Goal: Use online tool/utility

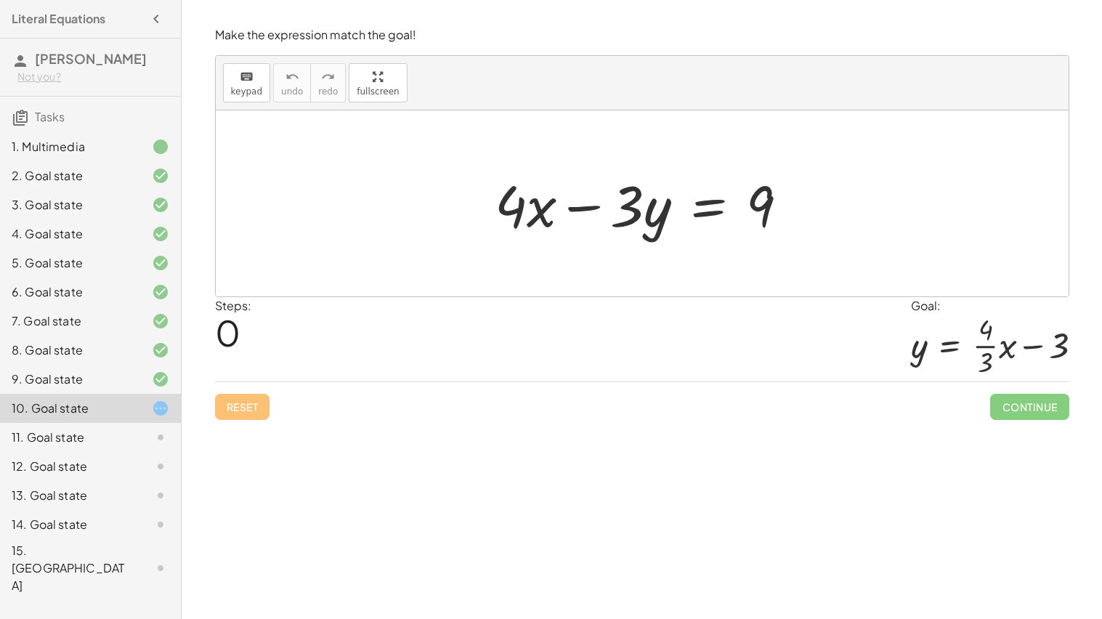
click at [700, 222] on div at bounding box center [648, 203] width 320 height 75
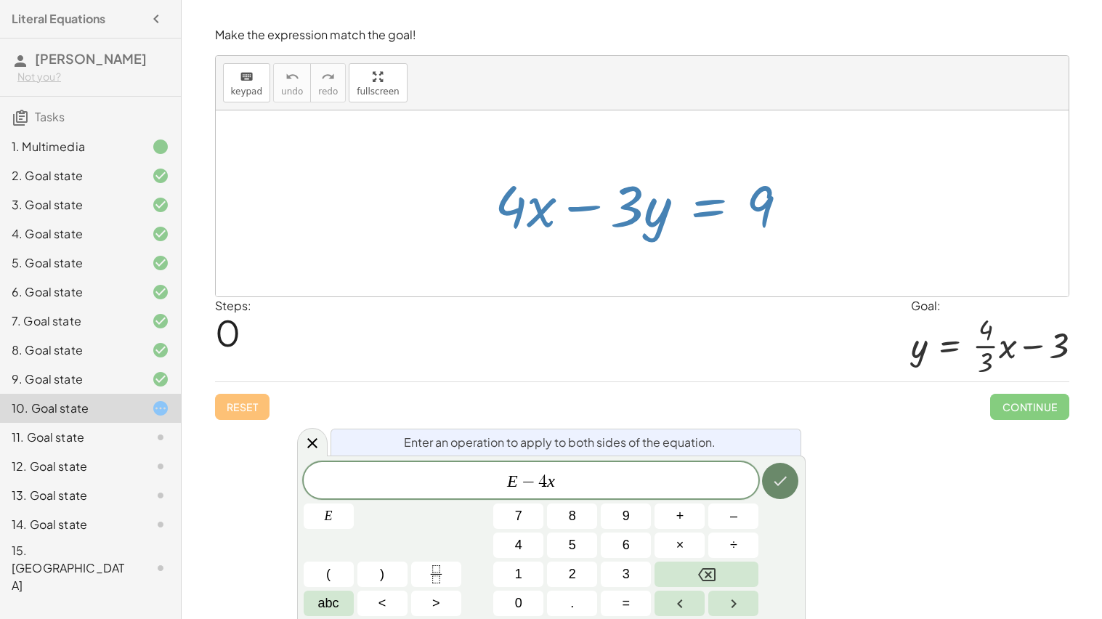
click at [772, 488] on icon "Done" at bounding box center [780, 480] width 17 height 17
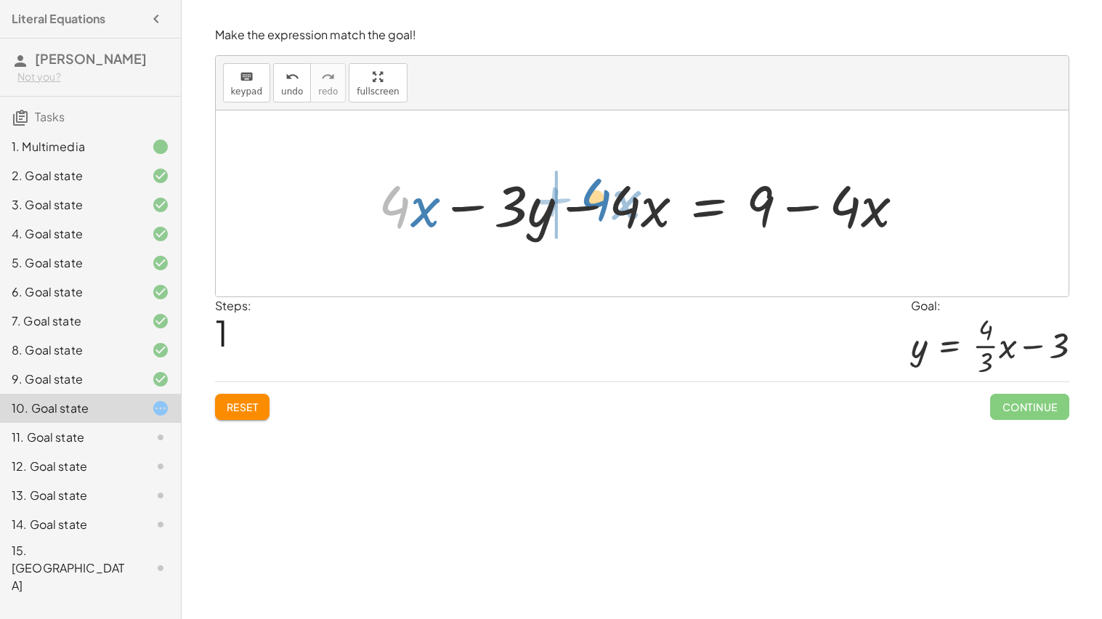
drag, startPoint x: 403, startPoint y: 202, endPoint x: 610, endPoint y: 194, distance: 207.3
click at [610, 194] on div at bounding box center [647, 203] width 553 height 75
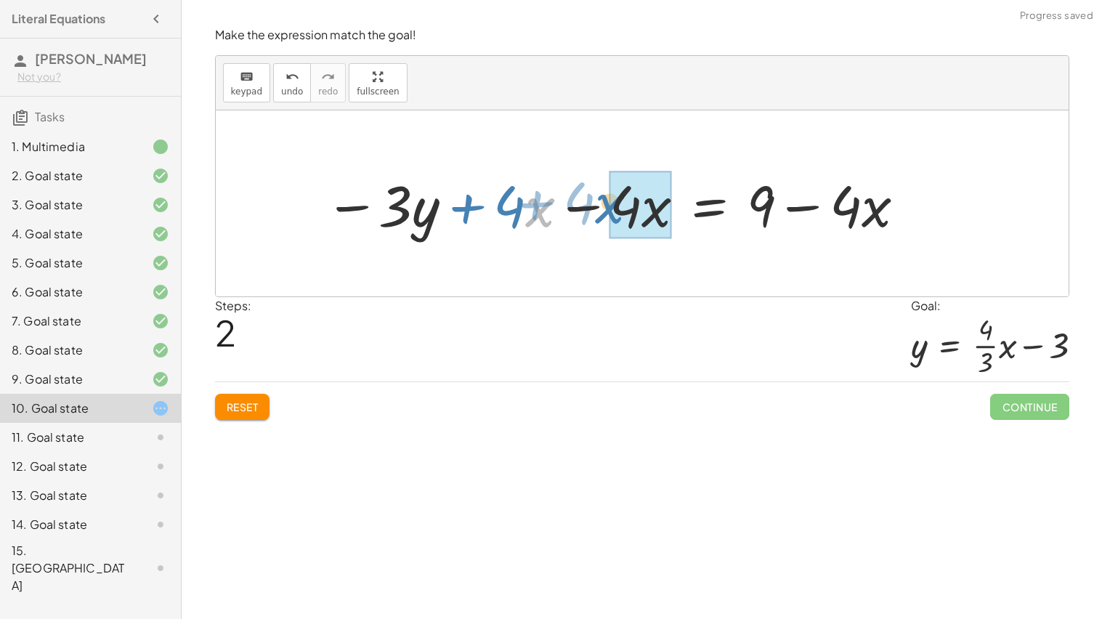
drag, startPoint x: 530, startPoint y: 210, endPoint x: 599, endPoint y: 202, distance: 68.8
click at [599, 202] on div at bounding box center [616, 203] width 597 height 75
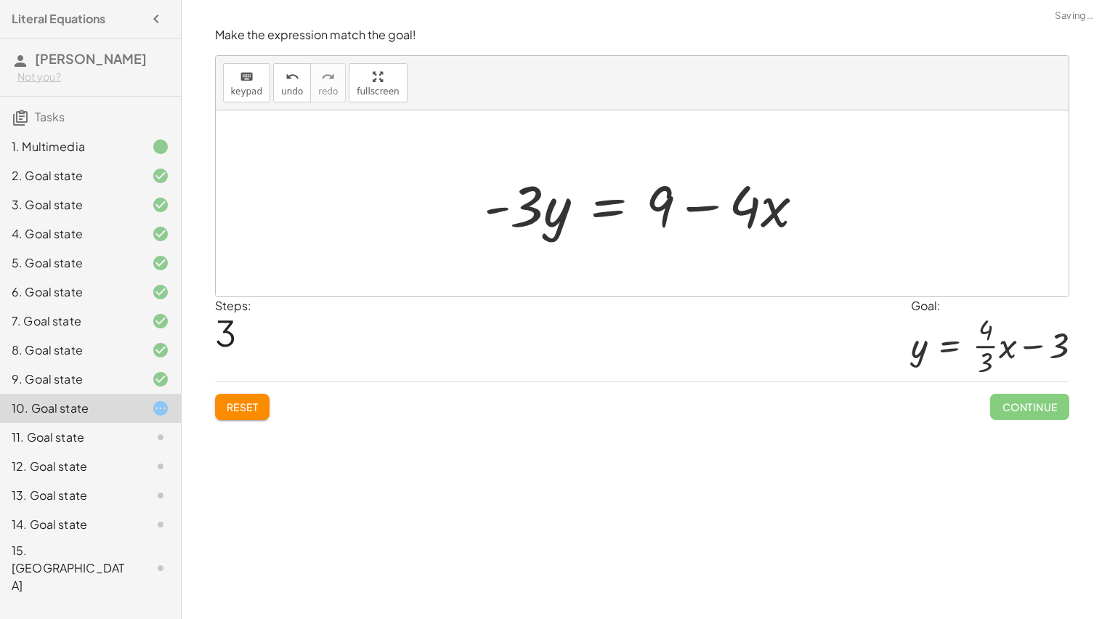
click at [711, 209] on div at bounding box center [650, 203] width 347 height 75
drag, startPoint x: 711, startPoint y: 209, endPoint x: 723, endPoint y: 194, distance: 19.2
click at [723, 194] on div at bounding box center [648, 203] width 347 height 75
drag, startPoint x: 754, startPoint y: 213, endPoint x: 643, endPoint y: 217, distance: 110.5
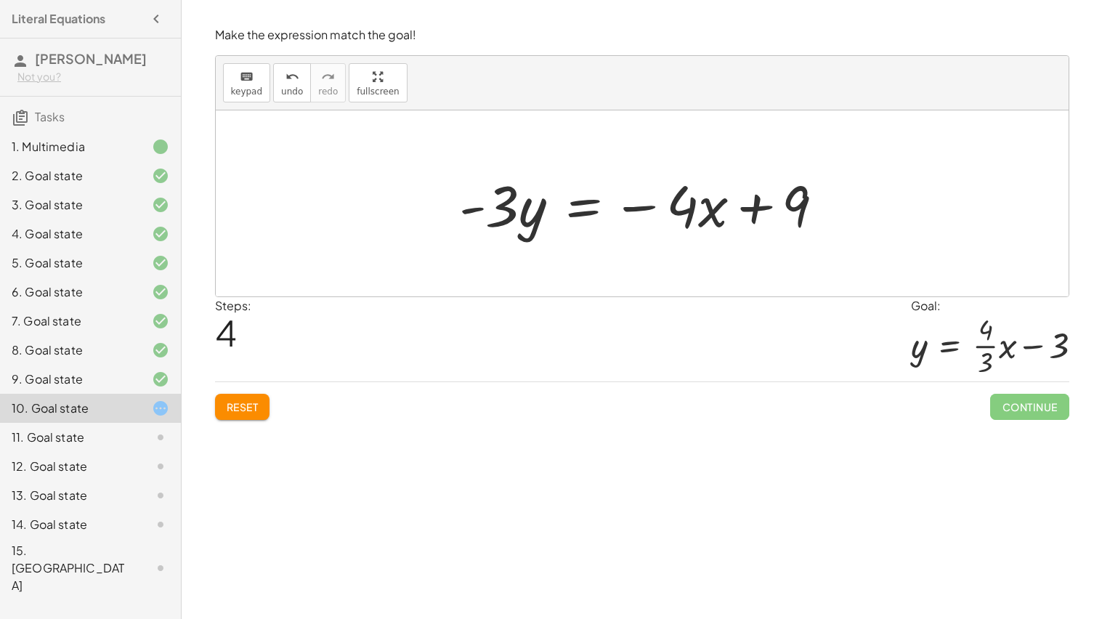
click at [576, 215] on div at bounding box center [648, 203] width 392 height 75
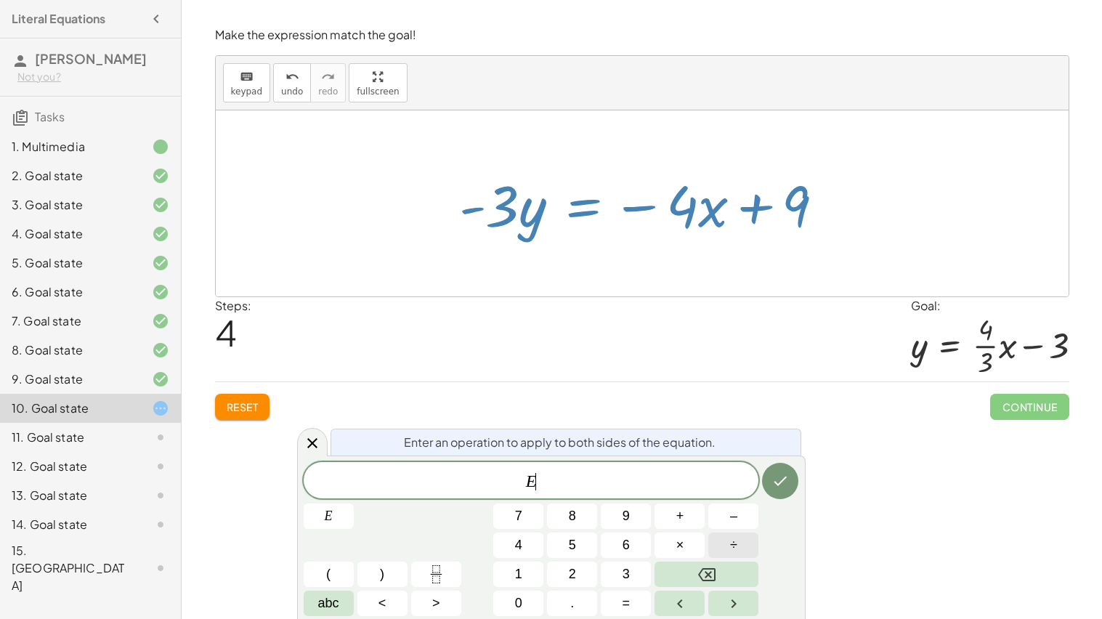
click at [726, 550] on button "÷" at bounding box center [734, 545] width 50 height 25
click at [783, 492] on button "Done" at bounding box center [780, 481] width 36 height 36
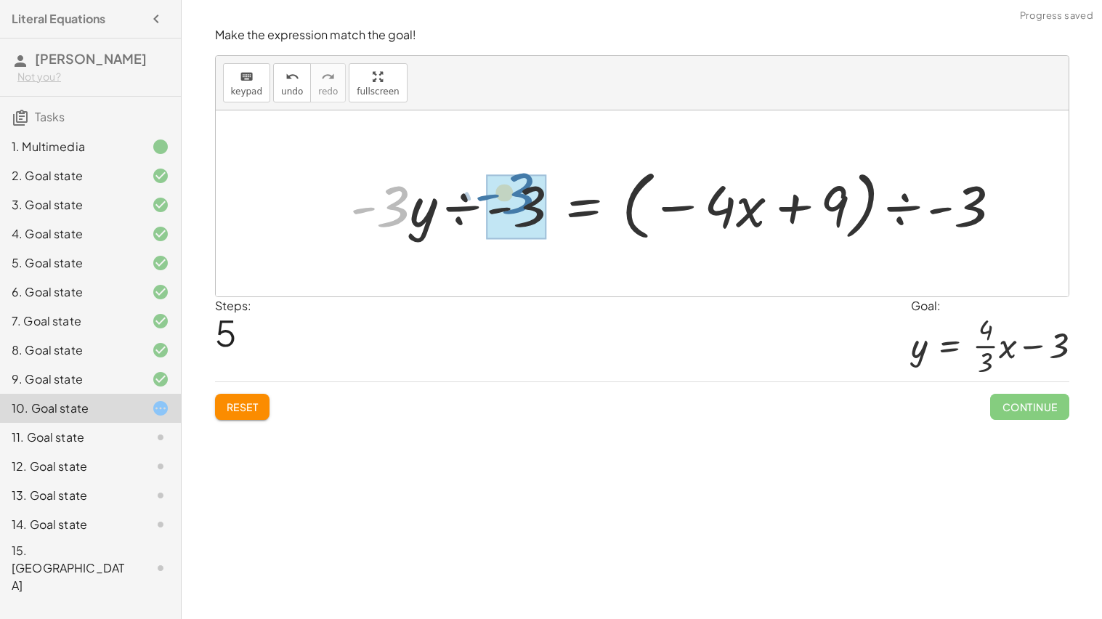
drag, startPoint x: 392, startPoint y: 214, endPoint x: 516, endPoint y: 204, distance: 124.0
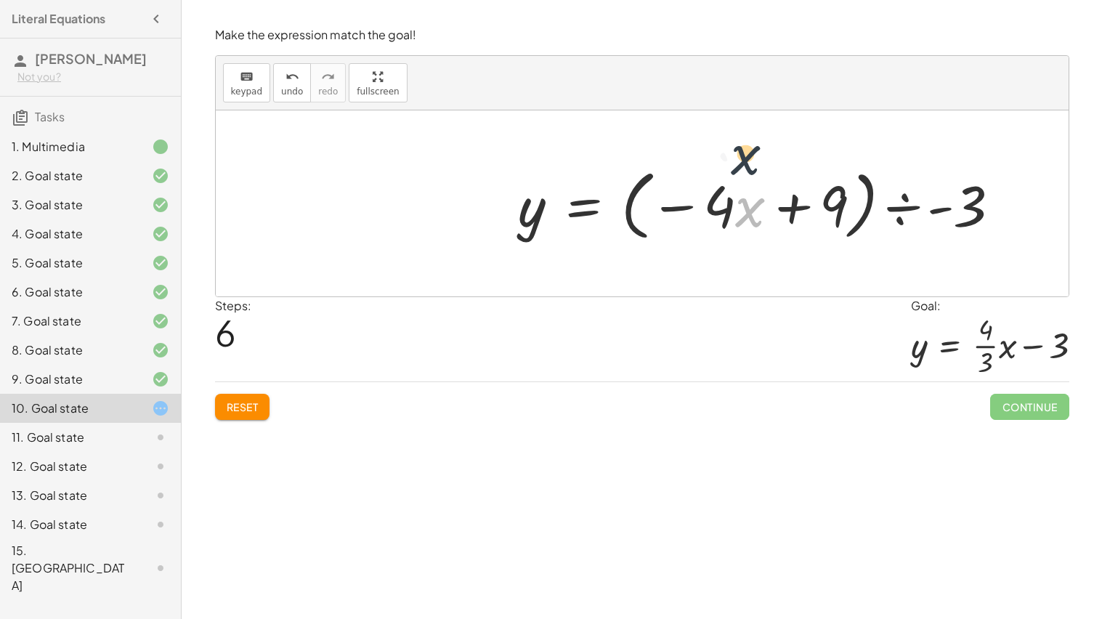
drag, startPoint x: 751, startPoint y: 215, endPoint x: 740, endPoint y: 150, distance: 66.3
drag, startPoint x: 719, startPoint y: 208, endPoint x: 765, endPoint y: 205, distance: 46.6
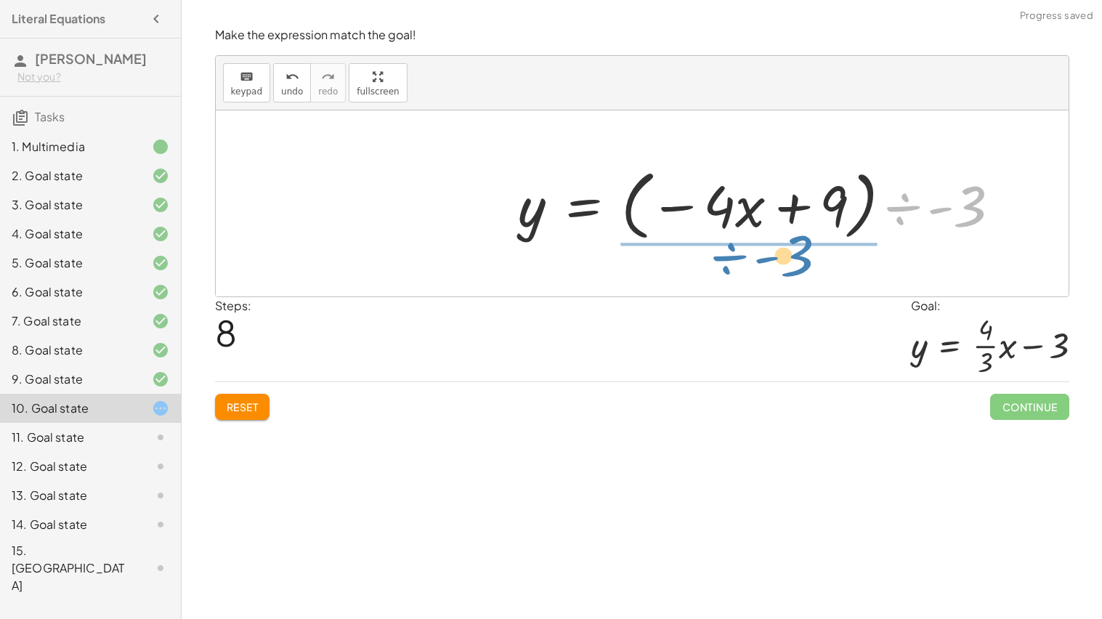
drag, startPoint x: 980, startPoint y: 208, endPoint x: 805, endPoint y: 257, distance: 181.1
click at [805, 257] on div "+ · 4 · x − · 3 · y = 9 + · 4 · x − · 3 · y − · 4 · x = + 9 − · 4 · x − · 3 · y…" at bounding box center [642, 203] width 853 height 186
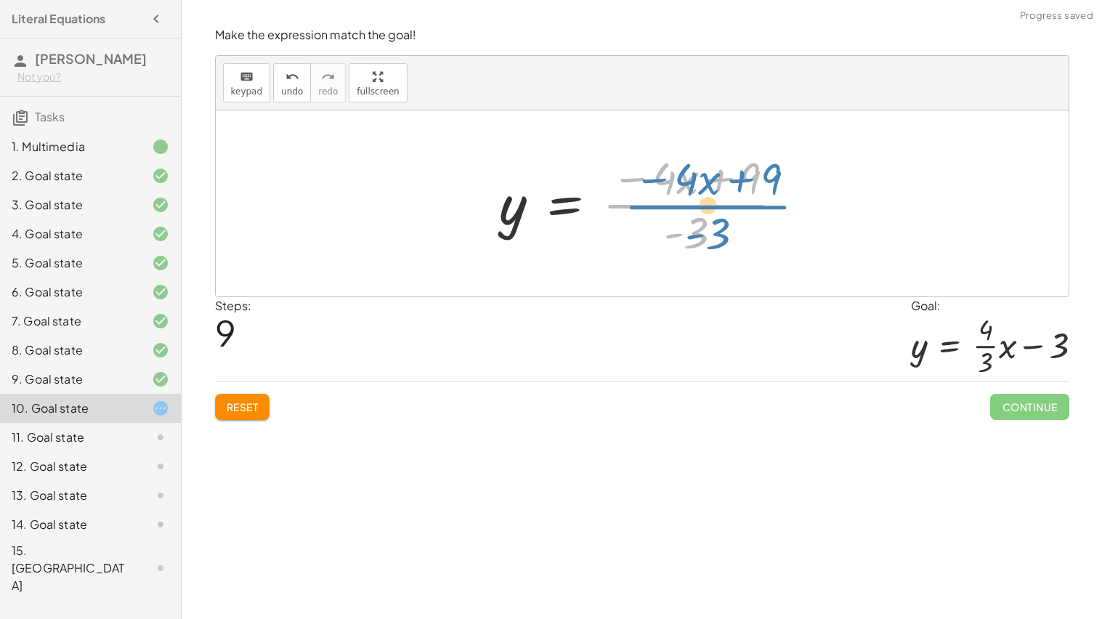
click at [721, 211] on div at bounding box center [648, 204] width 311 height 112
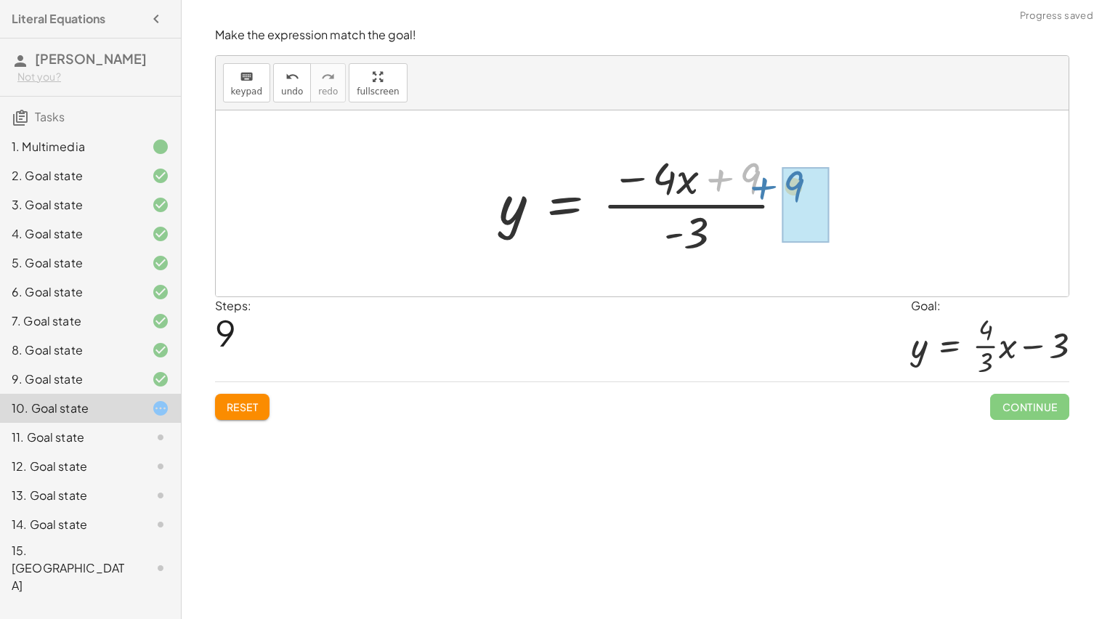
drag, startPoint x: 722, startPoint y: 179, endPoint x: 767, endPoint y: 187, distance: 45.0
click at [767, 187] on div at bounding box center [648, 204] width 311 height 112
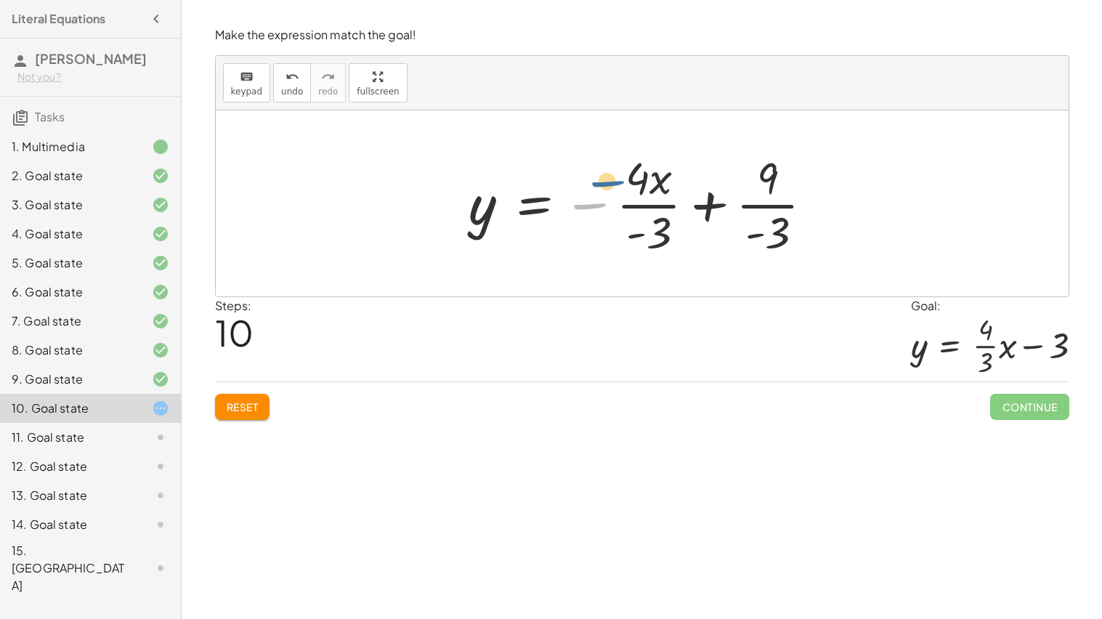
drag, startPoint x: 593, startPoint y: 206, endPoint x: 616, endPoint y: 179, distance: 34.5
click at [616, 179] on div at bounding box center [647, 204] width 371 height 112
drag, startPoint x: 638, startPoint y: 186, endPoint x: 593, endPoint y: 227, distance: 60.7
click at [593, 227] on div at bounding box center [647, 204] width 371 height 112
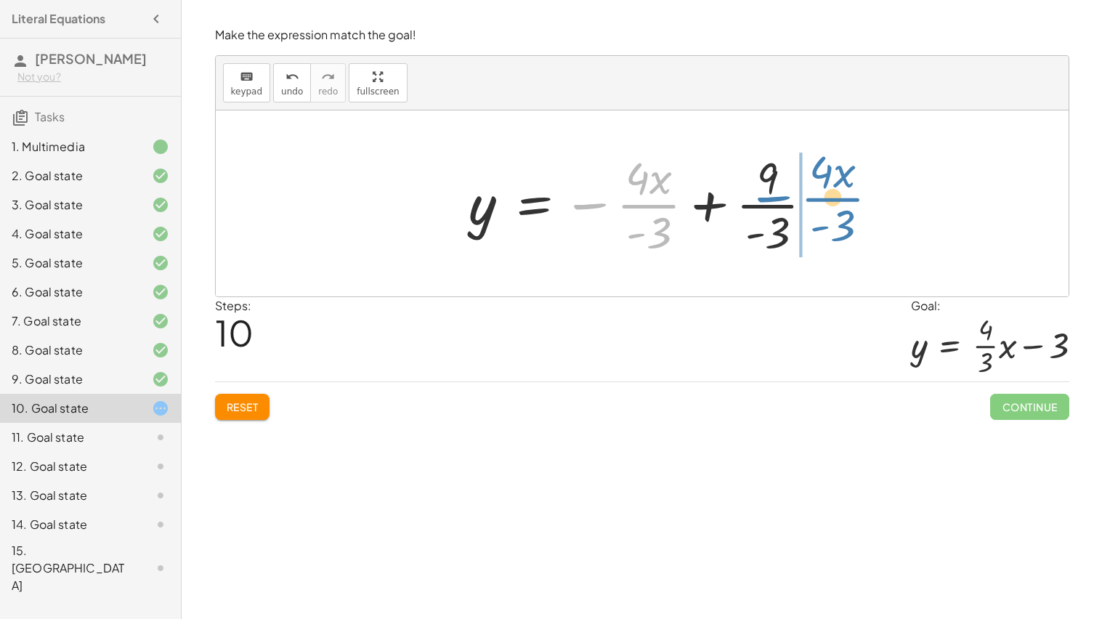
drag, startPoint x: 581, startPoint y: 211, endPoint x: 783, endPoint y: 202, distance: 201.5
click at [783, 202] on div at bounding box center [647, 204] width 371 height 112
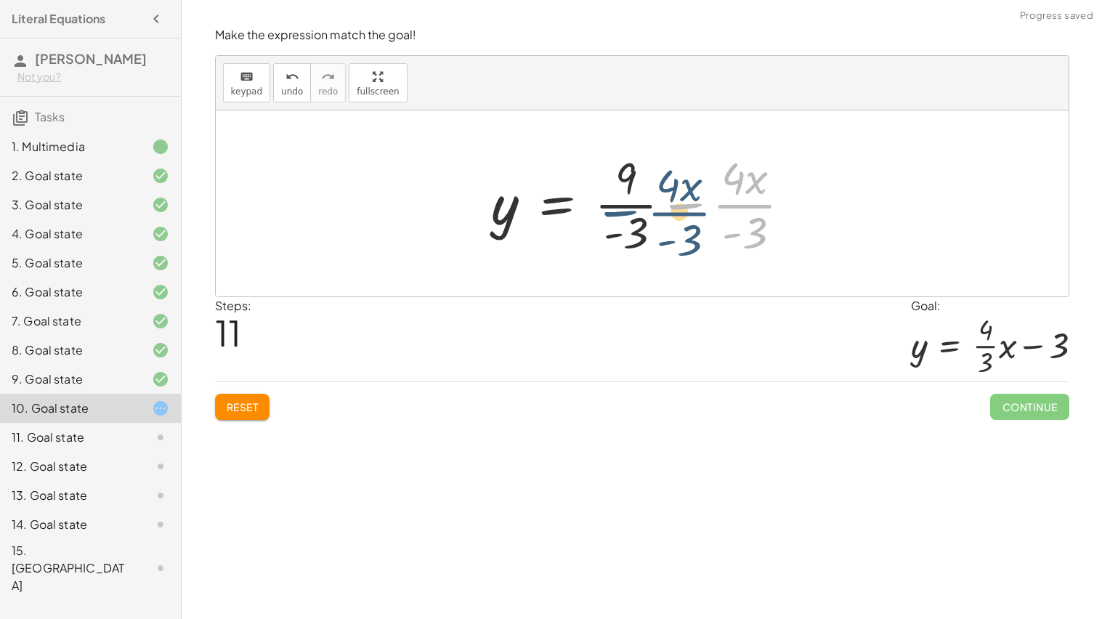
drag, startPoint x: 737, startPoint y: 207, endPoint x: 662, endPoint y: 209, distance: 74.9
click at [662, 209] on div at bounding box center [648, 204] width 326 height 112
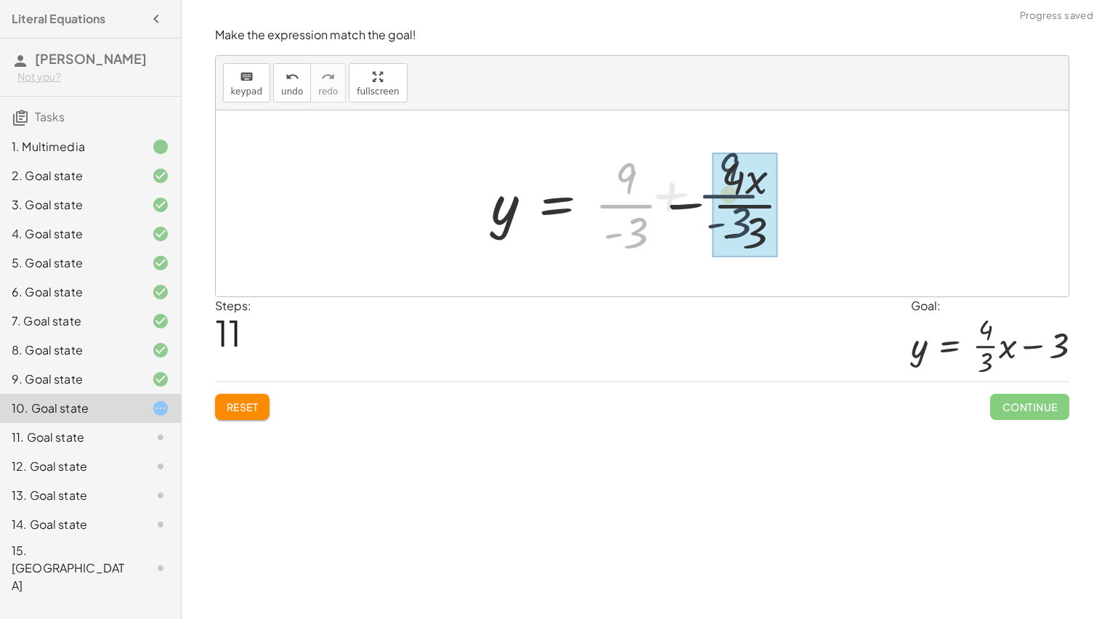
drag, startPoint x: 623, startPoint y: 204, endPoint x: 746, endPoint y: 196, distance: 123.1
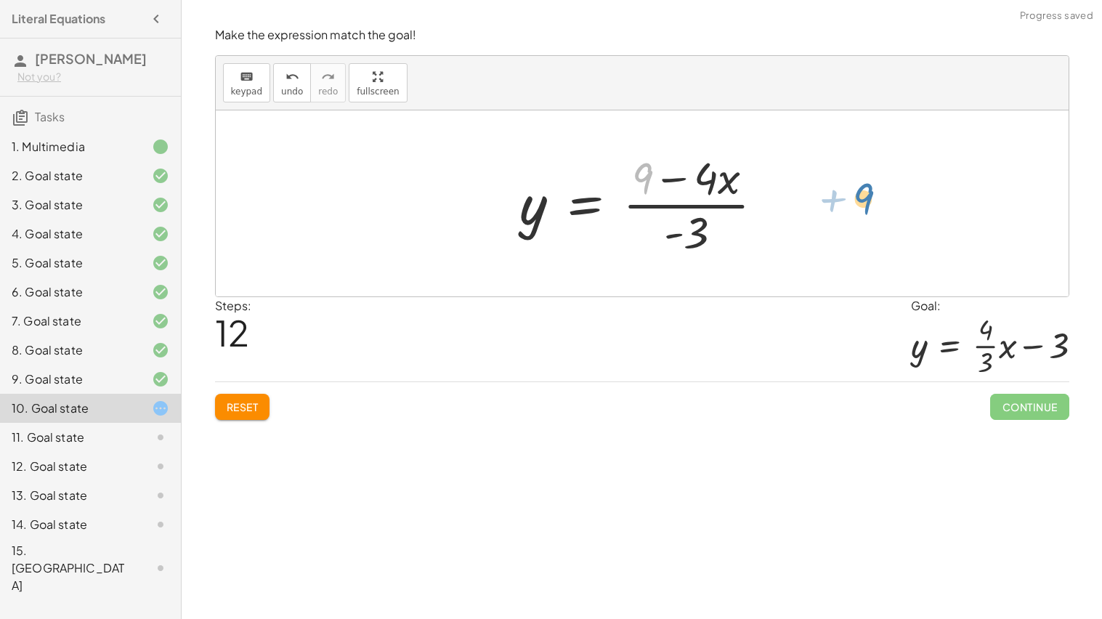
drag, startPoint x: 645, startPoint y: 179, endPoint x: 873, endPoint y: 200, distance: 228.4
drag, startPoint x: 642, startPoint y: 171, endPoint x: 850, endPoint y: 216, distance: 211.8
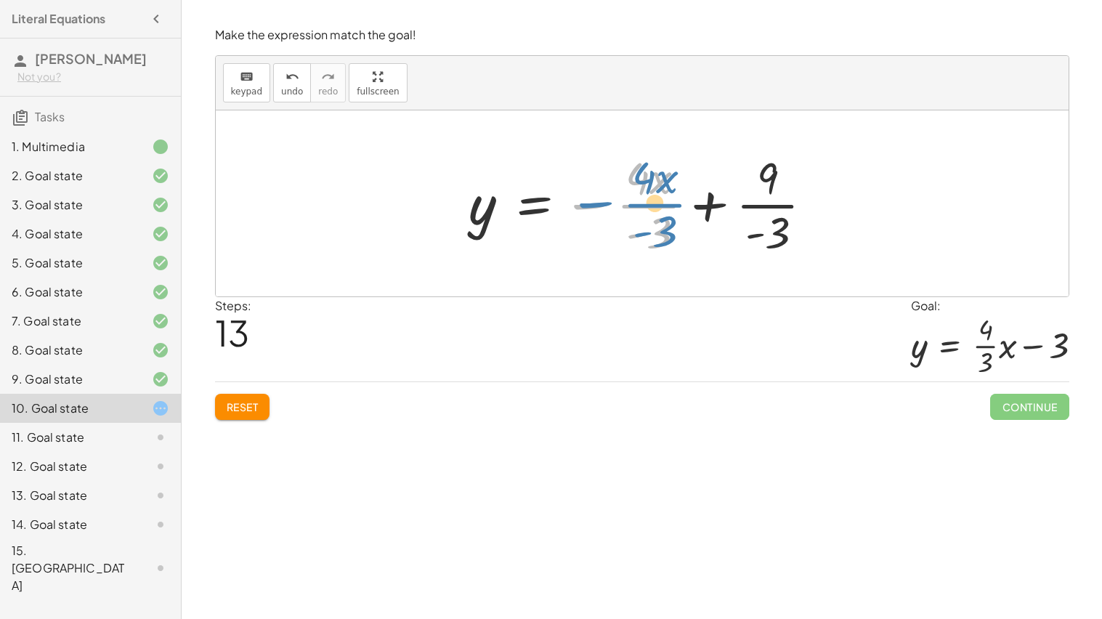
click at [590, 210] on div at bounding box center [647, 204] width 371 height 112
drag, startPoint x: 580, startPoint y: 206, endPoint x: 573, endPoint y: 214, distance: 10.3
click at [573, 214] on div at bounding box center [647, 204] width 371 height 112
click at [662, 202] on div at bounding box center [647, 204] width 371 height 112
click at [642, 180] on div at bounding box center [647, 204] width 371 height 112
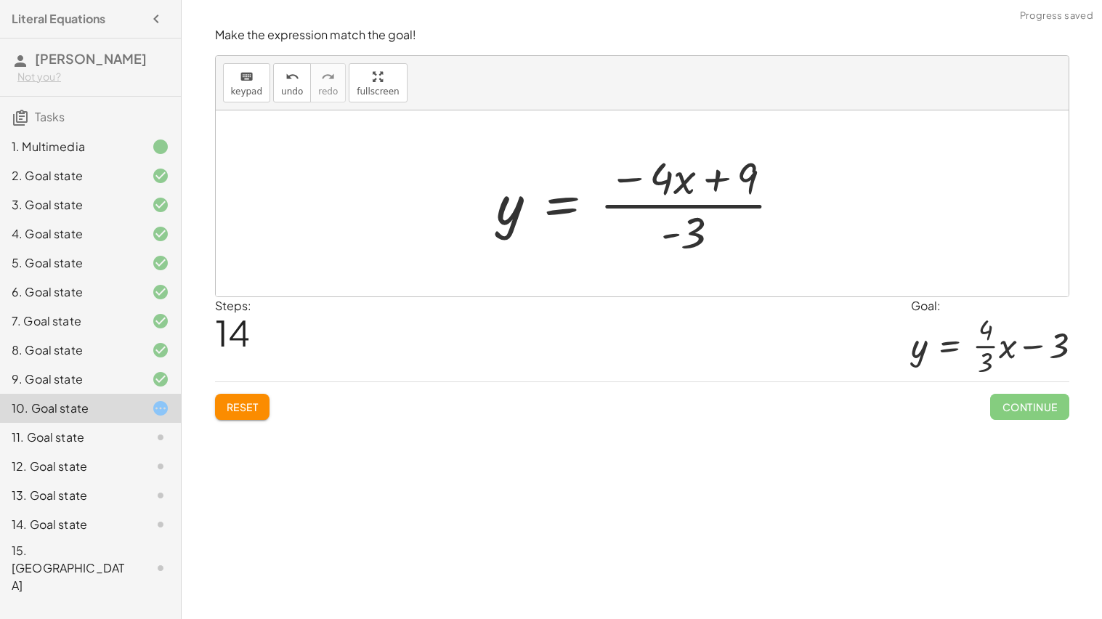
click at [661, 200] on div at bounding box center [645, 204] width 311 height 112
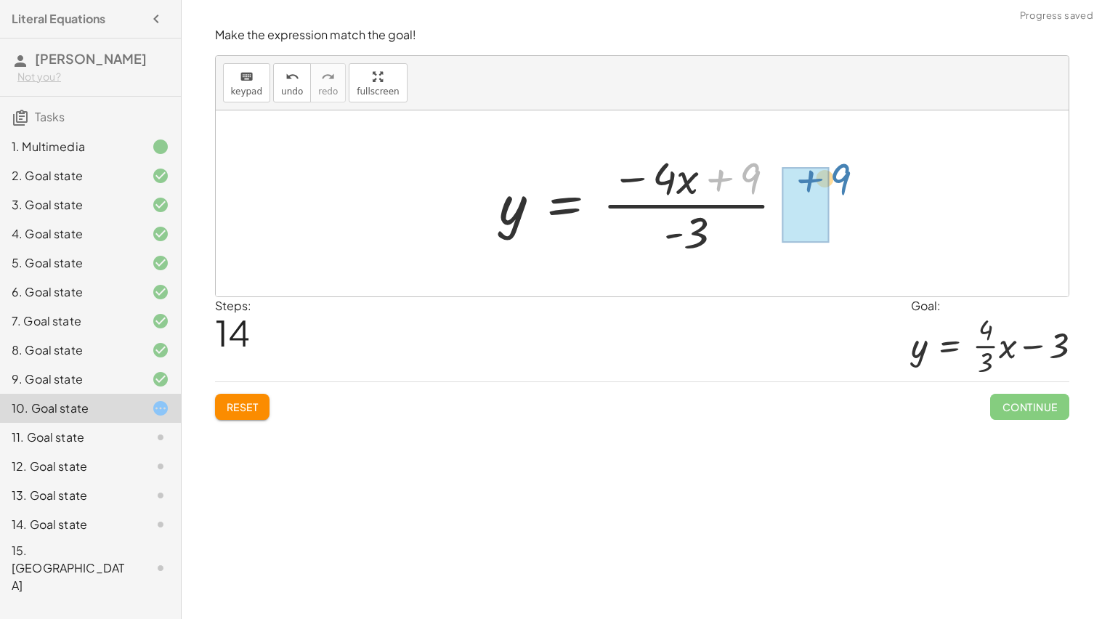
drag, startPoint x: 746, startPoint y: 179, endPoint x: 850, endPoint y: 182, distance: 103.9
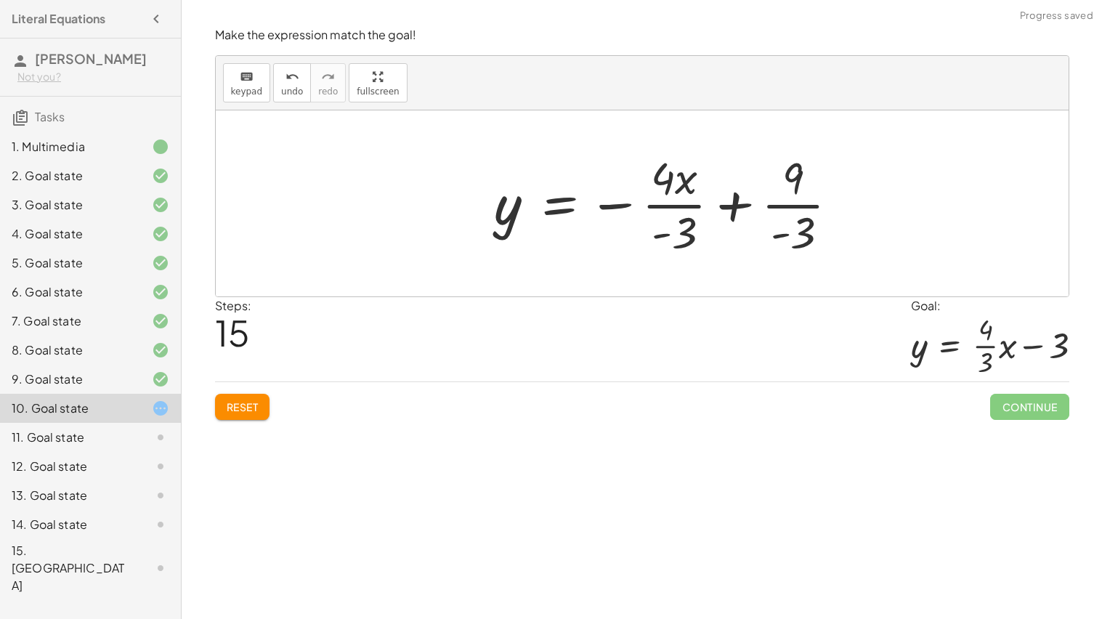
click at [807, 206] on div at bounding box center [673, 204] width 371 height 112
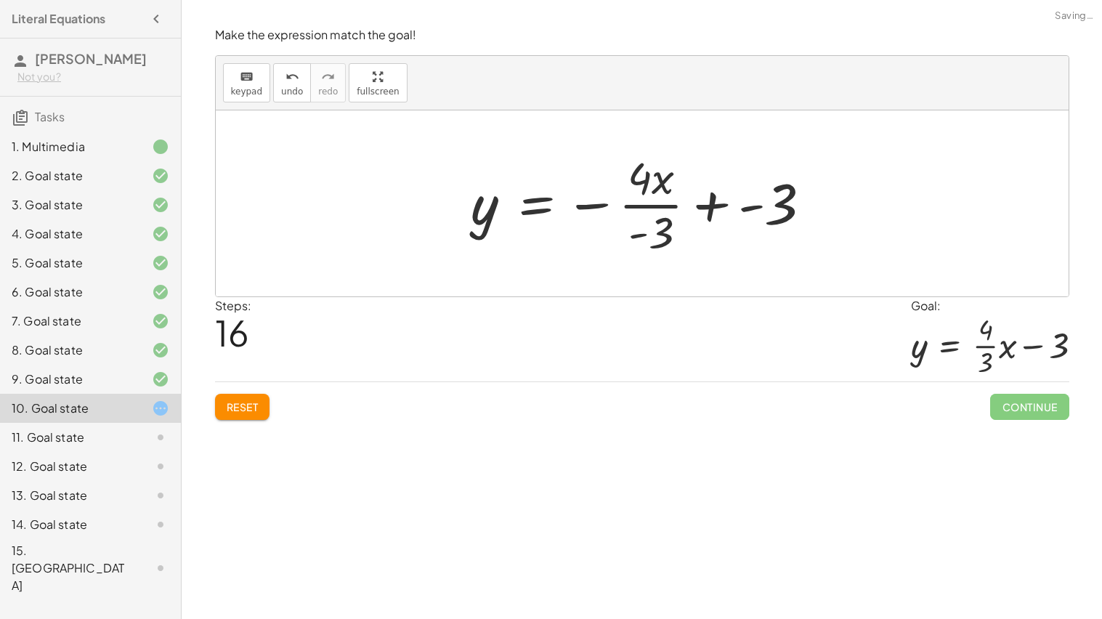
click at [679, 206] on div at bounding box center [647, 204] width 367 height 112
drag, startPoint x: 574, startPoint y: 209, endPoint x: 752, endPoint y: 209, distance: 178.0
click at [752, 209] on div at bounding box center [647, 204] width 367 height 112
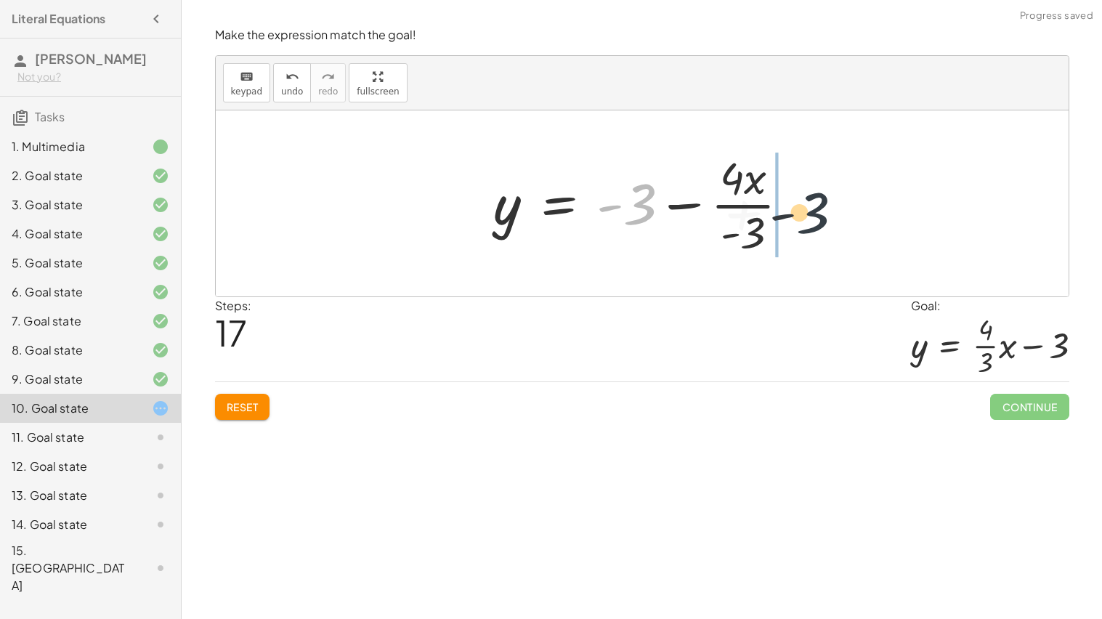
drag, startPoint x: 636, startPoint y: 211, endPoint x: 836, endPoint y: 219, distance: 200.0
click at [836, 219] on div "+ · 4 · x − · 3 · y = 9 + · 4 · x − · 3 · y − · 4 · x = + 9 − · 4 · x − · 3 · y…" at bounding box center [642, 203] width 853 height 186
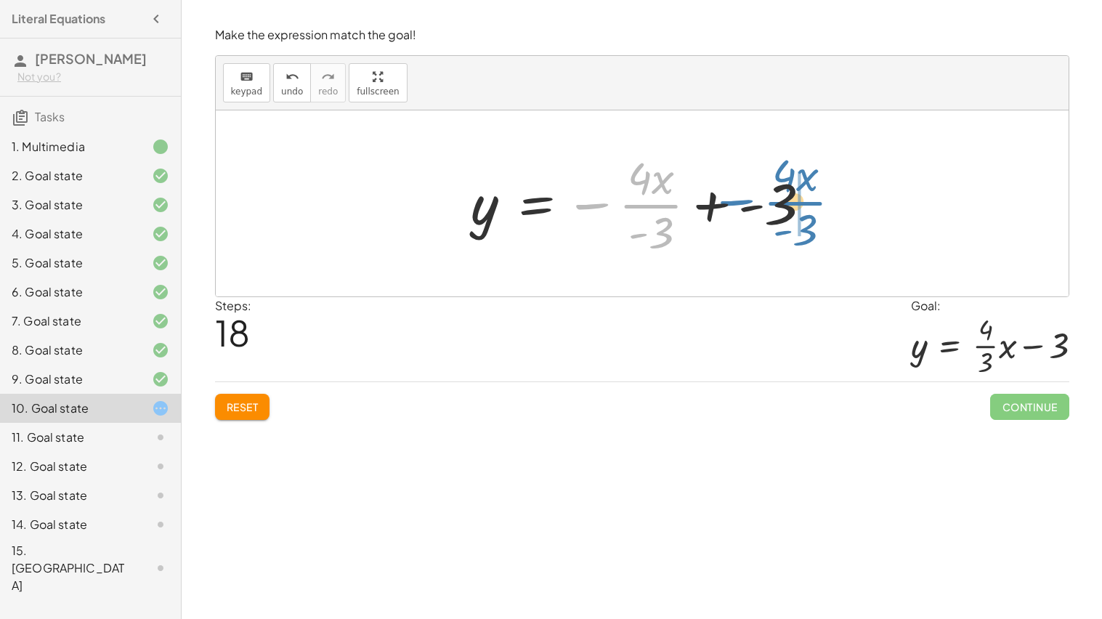
drag, startPoint x: 592, startPoint y: 208, endPoint x: 706, endPoint y: 204, distance: 113.4
click at [706, 204] on div at bounding box center [647, 204] width 367 height 112
click at [237, 421] on div "Make the expression match the goal! keyboard keypad undo undo redo redo fullscr…" at bounding box center [642, 223] width 872 height 411
click at [240, 415] on button "Reset" at bounding box center [242, 407] width 55 height 26
